Goal: Task Accomplishment & Management: Use online tool/utility

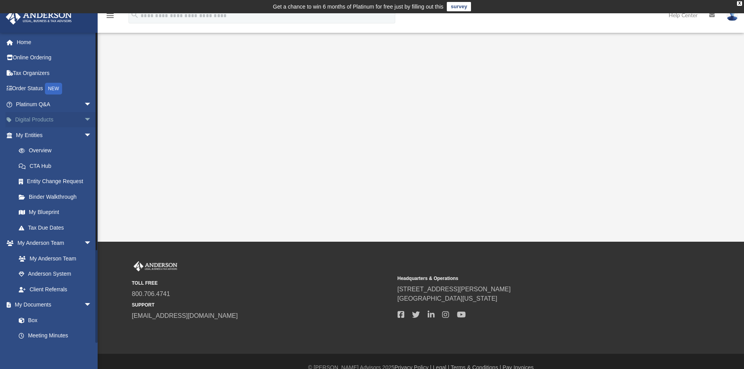
click at [84, 121] on span "arrow_drop_down" at bounding box center [92, 120] width 16 height 16
click at [84, 196] on span "arrow_drop_down" at bounding box center [92, 197] width 16 height 16
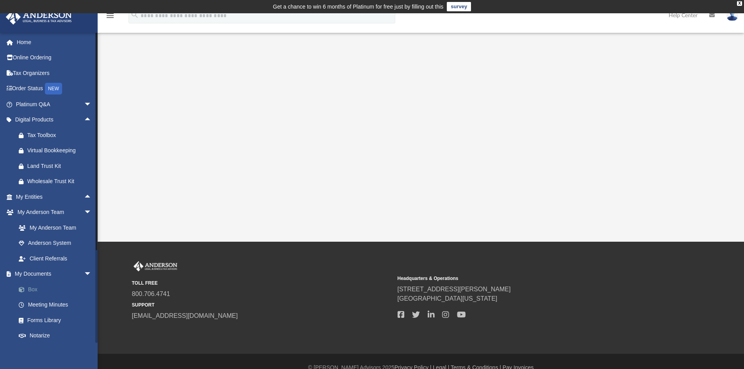
click at [37, 289] on link "Box" at bounding box center [57, 290] width 93 height 16
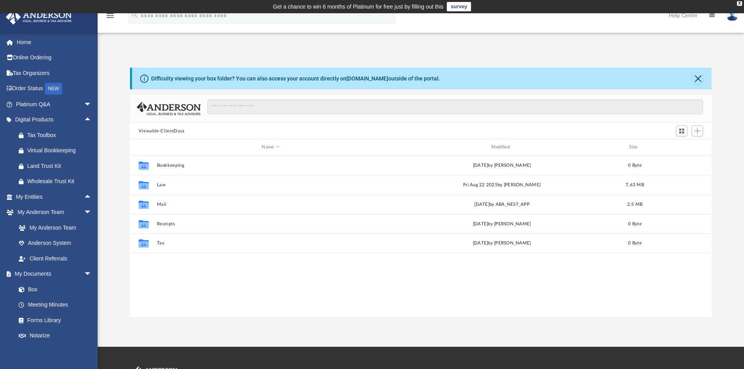
scroll to position [172, 576]
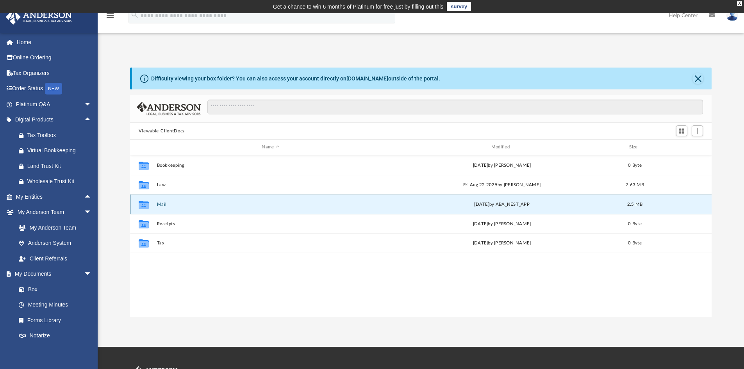
click at [230, 203] on button "Mail" at bounding box center [271, 204] width 228 height 5
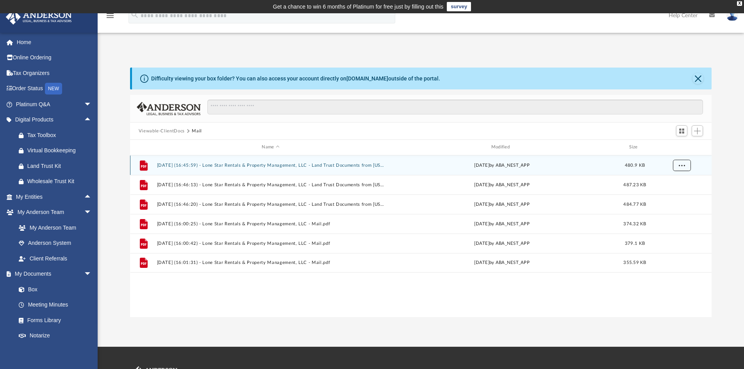
click at [681, 170] on button "More options" at bounding box center [682, 165] width 18 height 12
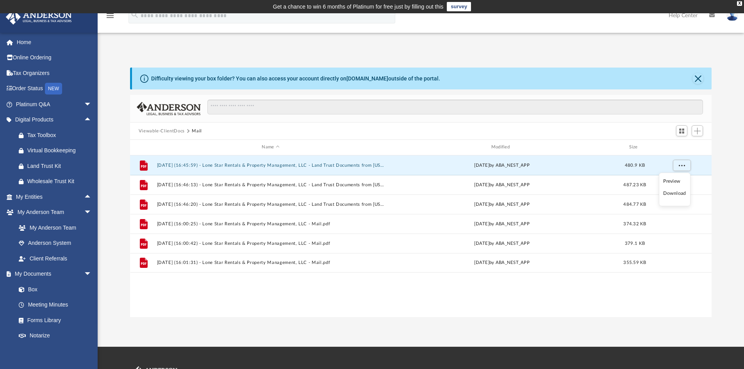
click at [668, 180] on li "Preview" at bounding box center [674, 181] width 23 height 8
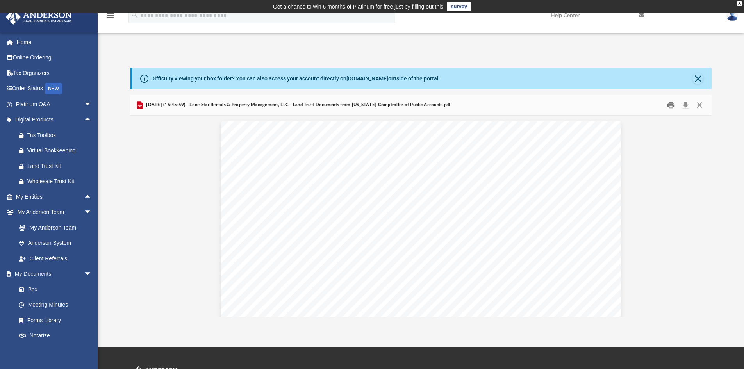
click at [671, 109] on button "Print" at bounding box center [671, 105] width 16 height 12
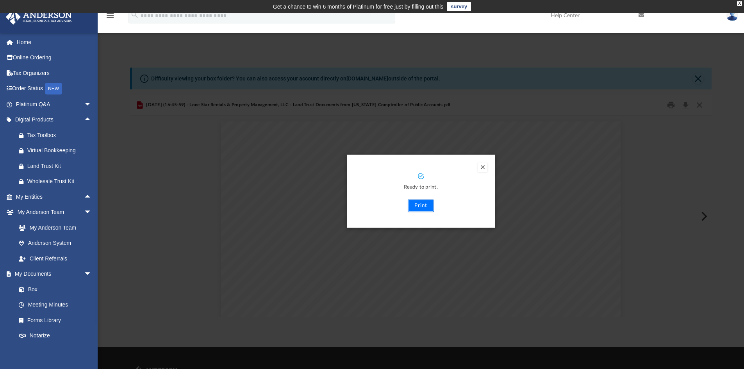
click at [426, 203] on button "Print" at bounding box center [421, 206] width 26 height 12
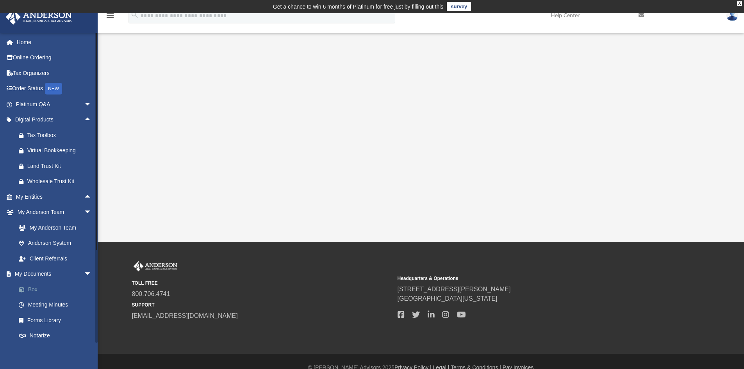
click at [37, 289] on link "Box" at bounding box center [57, 290] width 93 height 16
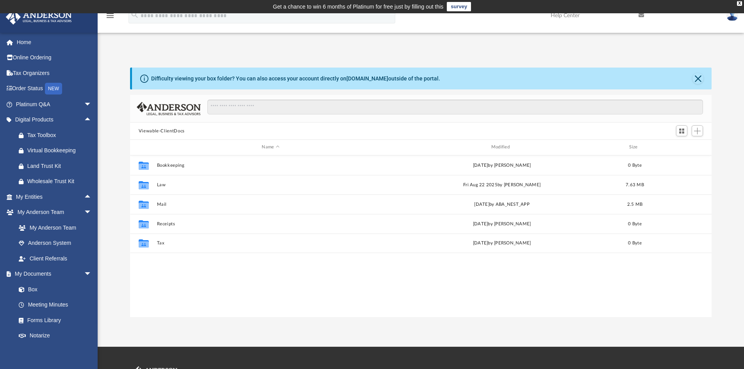
scroll to position [172, 576]
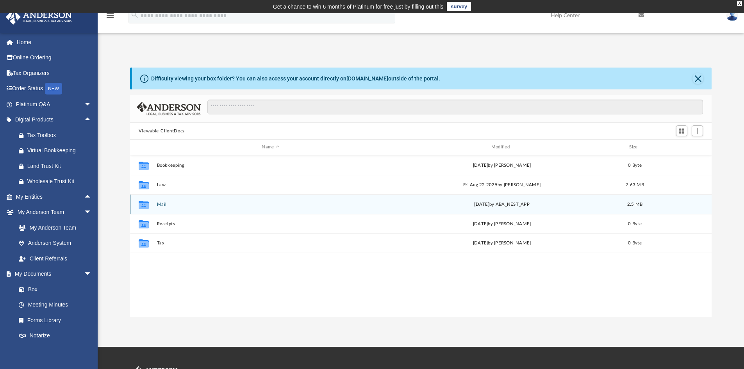
click at [151, 206] on div "Collaborated Folder" at bounding box center [144, 204] width 20 height 12
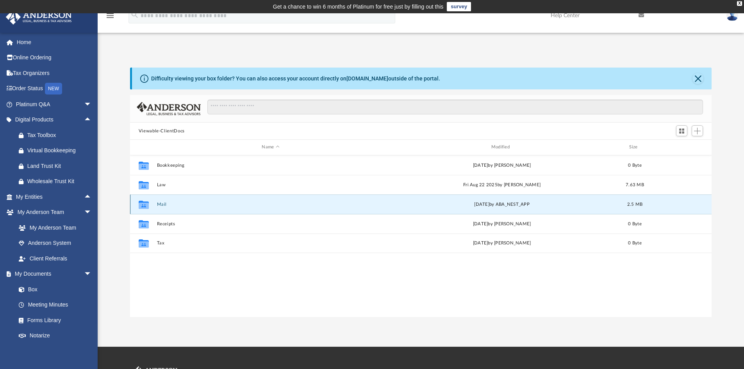
click at [167, 206] on button "Mail" at bounding box center [271, 204] width 228 height 5
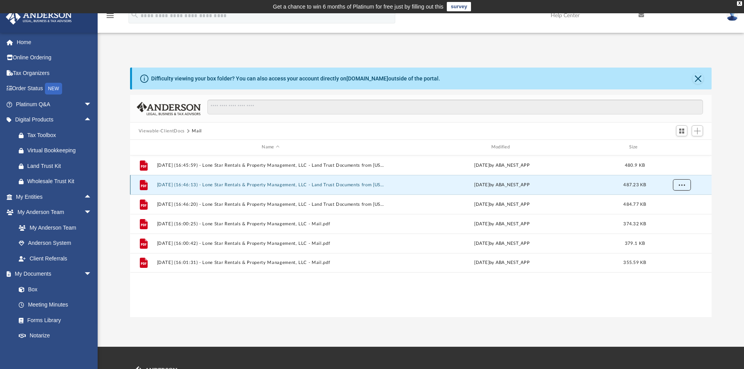
click at [687, 184] on button "More options" at bounding box center [682, 185] width 18 height 12
click at [665, 199] on li "Preview" at bounding box center [674, 201] width 23 height 8
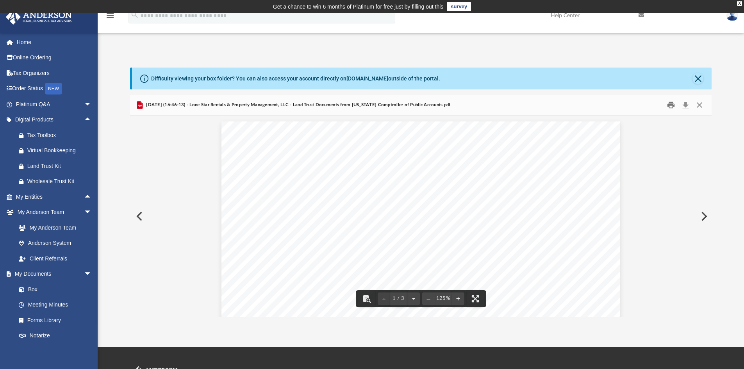
click at [670, 107] on button "Print" at bounding box center [671, 105] width 16 height 12
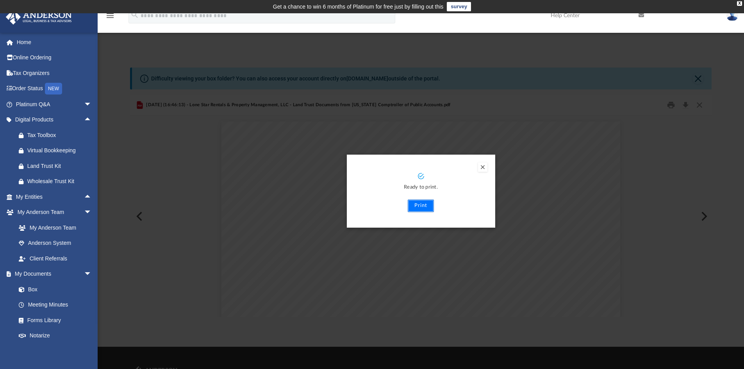
click at [432, 209] on button "Print" at bounding box center [421, 206] width 26 height 12
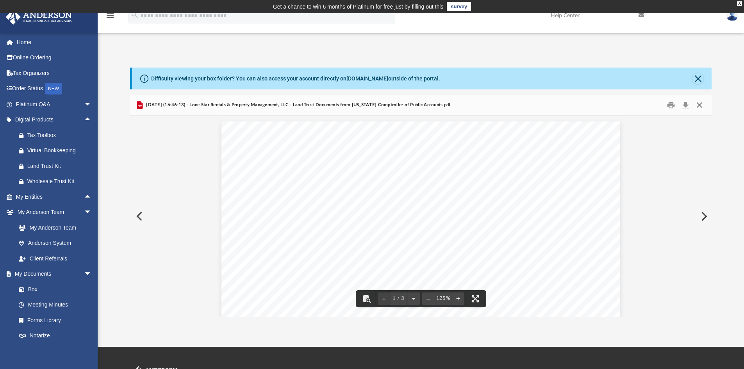
click at [700, 107] on button "Close" at bounding box center [700, 105] width 14 height 12
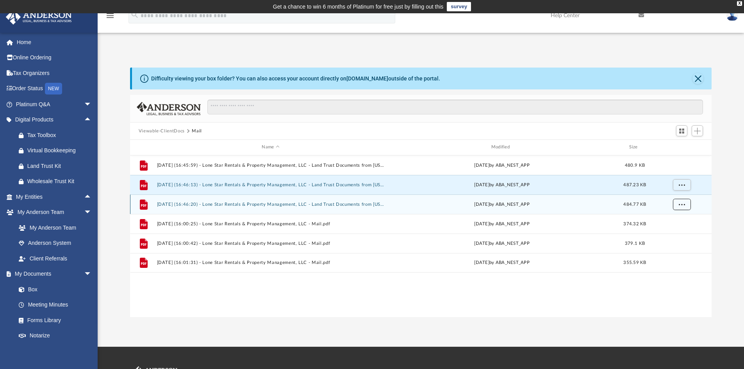
click at [680, 207] on button "More options" at bounding box center [682, 204] width 18 height 12
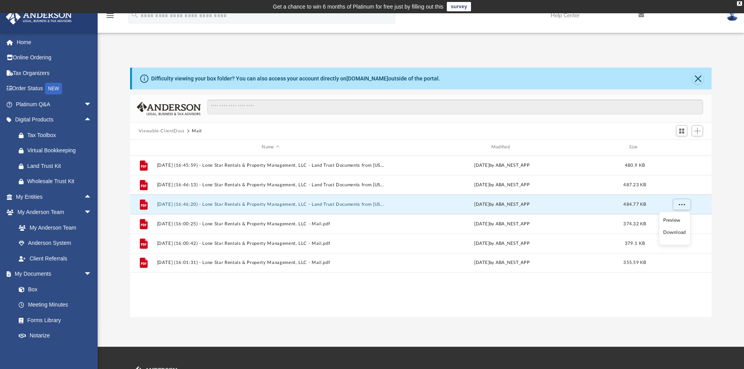
click at [675, 222] on li "Preview" at bounding box center [674, 220] width 23 height 8
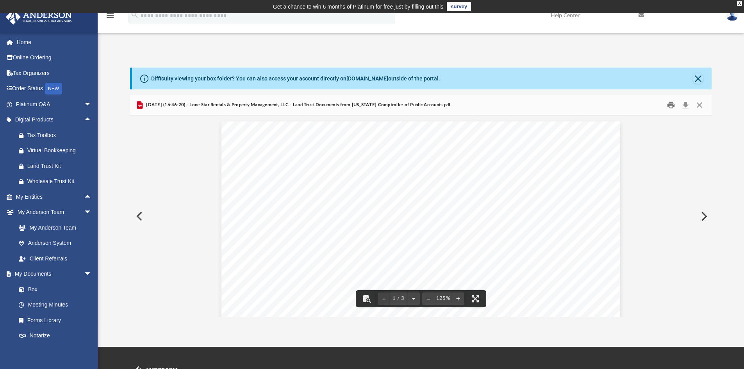
click at [670, 108] on button "Print" at bounding box center [671, 105] width 16 height 12
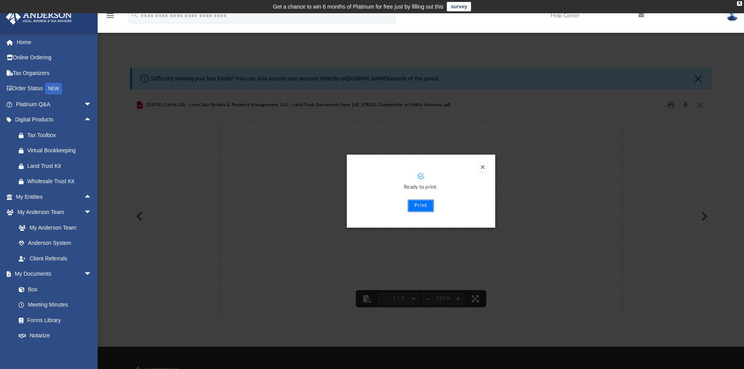
click at [425, 207] on button "Print" at bounding box center [421, 206] width 26 height 12
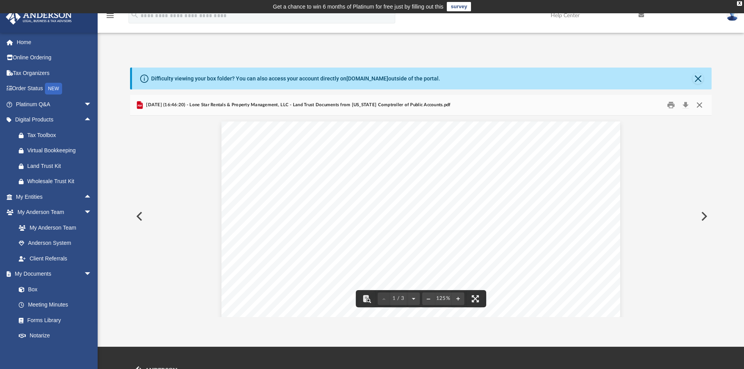
click at [700, 108] on button "Close" at bounding box center [700, 105] width 14 height 12
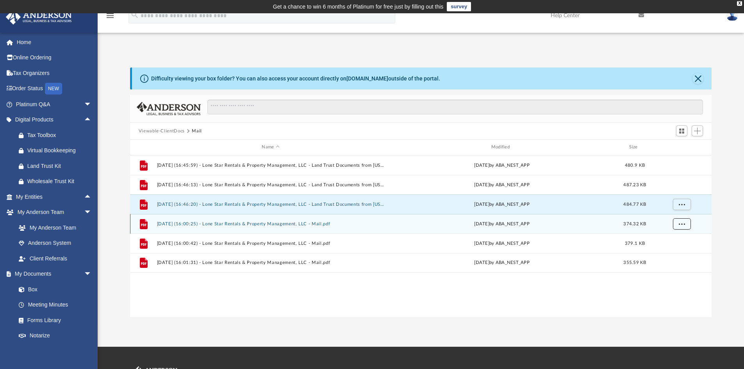
click at [678, 225] on button "More options" at bounding box center [682, 224] width 18 height 12
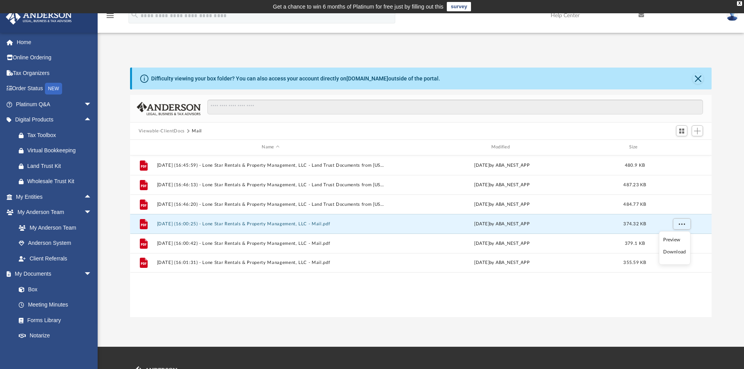
click at [673, 239] on li "Preview" at bounding box center [674, 240] width 23 height 8
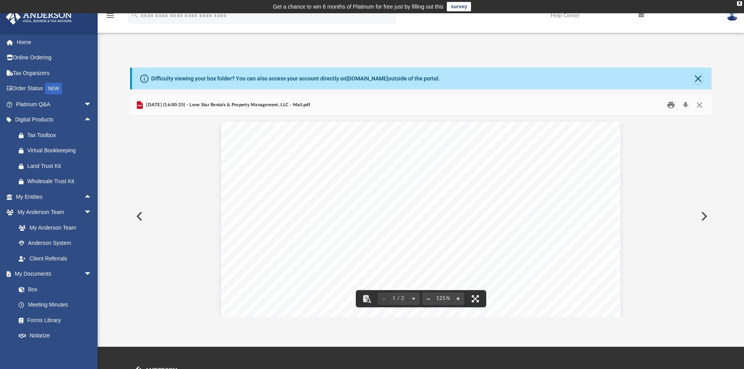
click at [669, 109] on button "Print" at bounding box center [671, 105] width 16 height 12
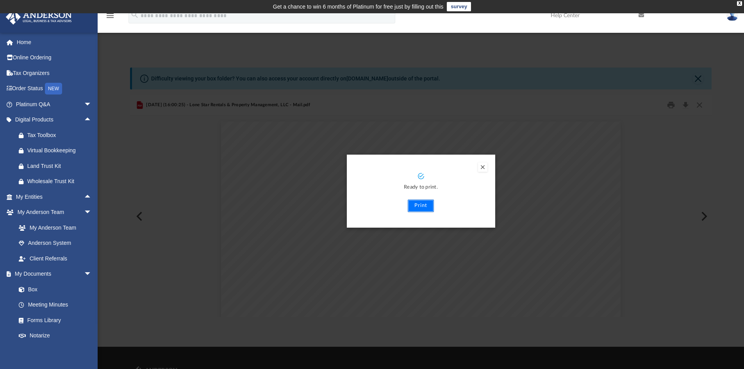
click at [417, 204] on button "Print" at bounding box center [421, 206] width 26 height 12
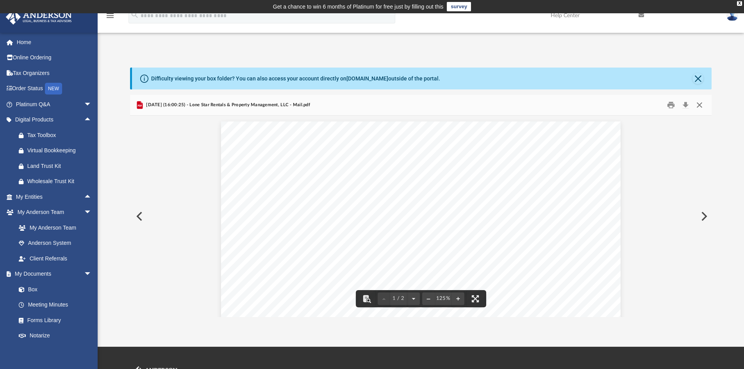
click at [700, 107] on button "Close" at bounding box center [700, 105] width 14 height 12
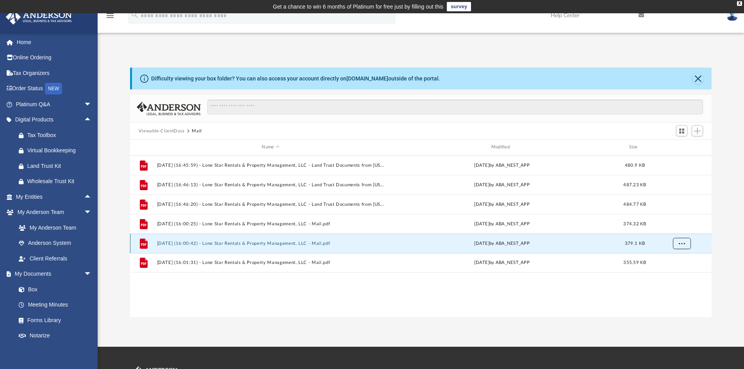
click at [677, 243] on button "More options" at bounding box center [682, 243] width 18 height 12
click at [677, 260] on li "Preview" at bounding box center [674, 259] width 23 height 8
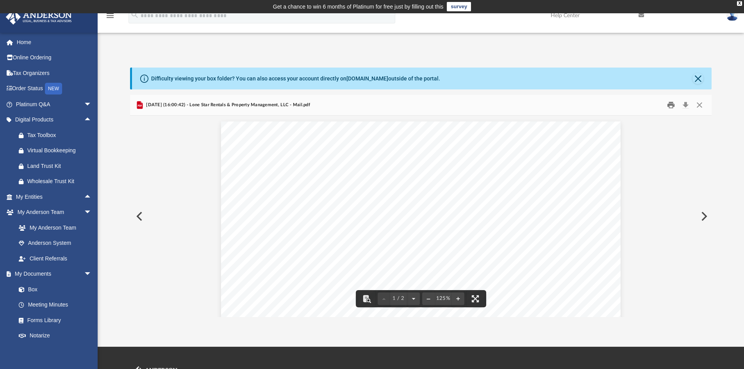
click at [669, 108] on button "Print" at bounding box center [671, 105] width 16 height 12
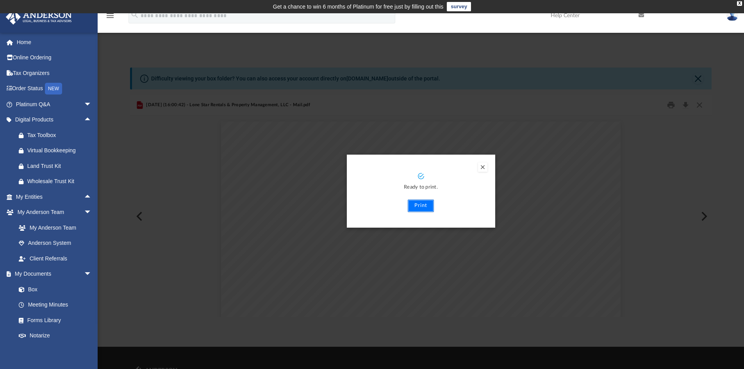
click at [423, 206] on button "Print" at bounding box center [421, 206] width 26 height 12
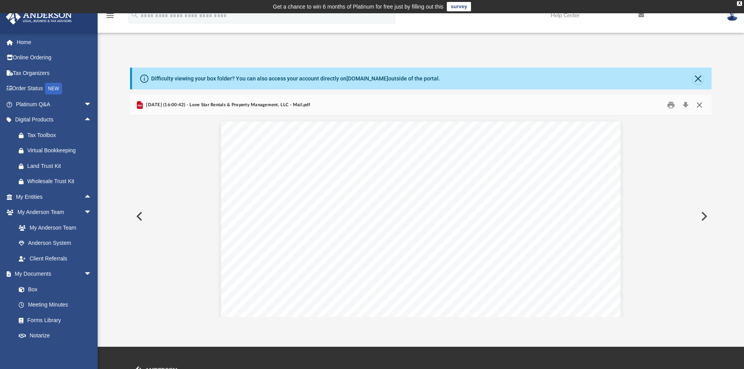
click at [702, 103] on button "Close" at bounding box center [700, 105] width 14 height 12
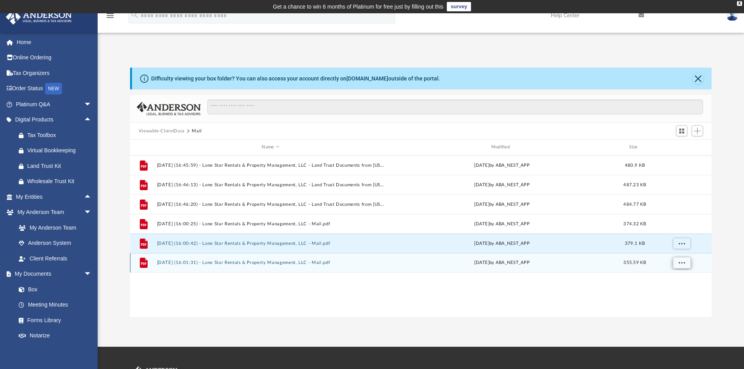
drag, startPoint x: 648, startPoint y: 272, endPoint x: 677, endPoint y: 265, distance: 30.5
click at [675, 266] on div "File [DATE] (16:01:31) - Lone Star Rentals & Property Management, LLC - Mail.pd…" at bounding box center [421, 263] width 582 height 20
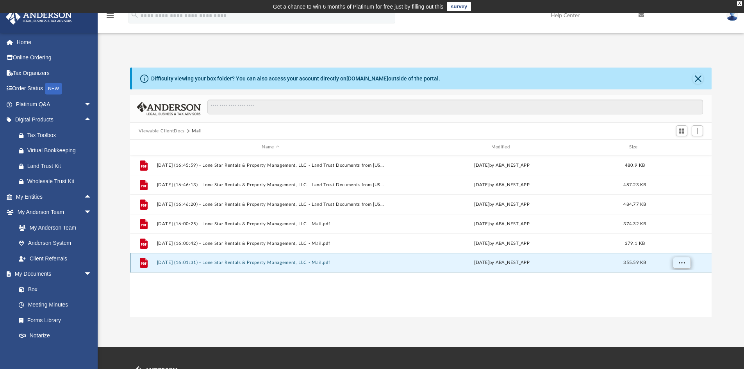
click at [680, 264] on span "More options" at bounding box center [681, 263] width 6 height 4
click at [676, 277] on li "Preview" at bounding box center [674, 279] width 23 height 8
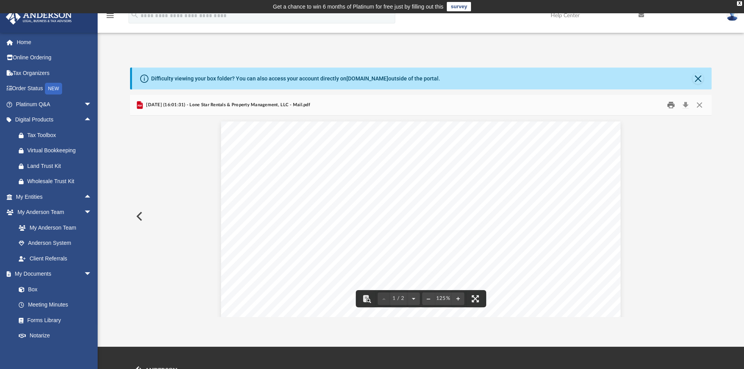
click at [673, 105] on button "Print" at bounding box center [671, 105] width 16 height 12
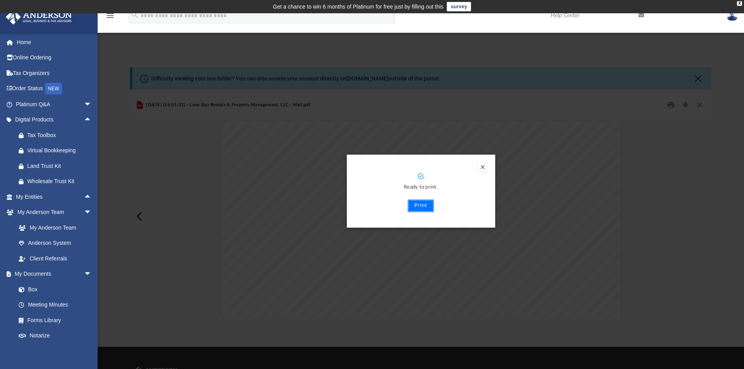
click at [410, 202] on button "Print" at bounding box center [421, 206] width 26 height 12
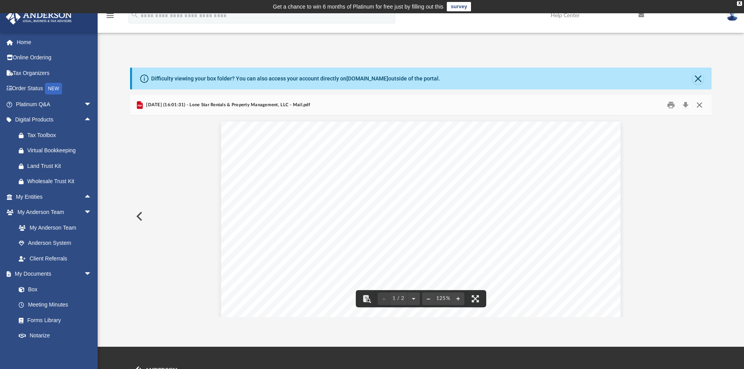
click at [700, 108] on button "Close" at bounding box center [700, 105] width 14 height 12
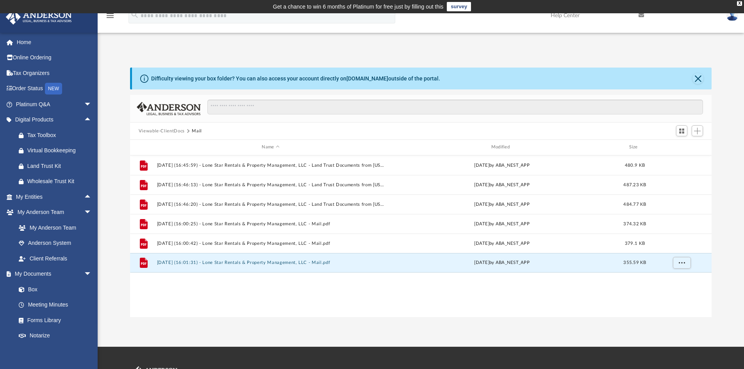
click at [680, 93] on div "Difficulty viewing your box folder? You can also access your account directly o…" at bounding box center [421, 193] width 582 height 250
